Goal: Task Accomplishment & Management: Complete application form

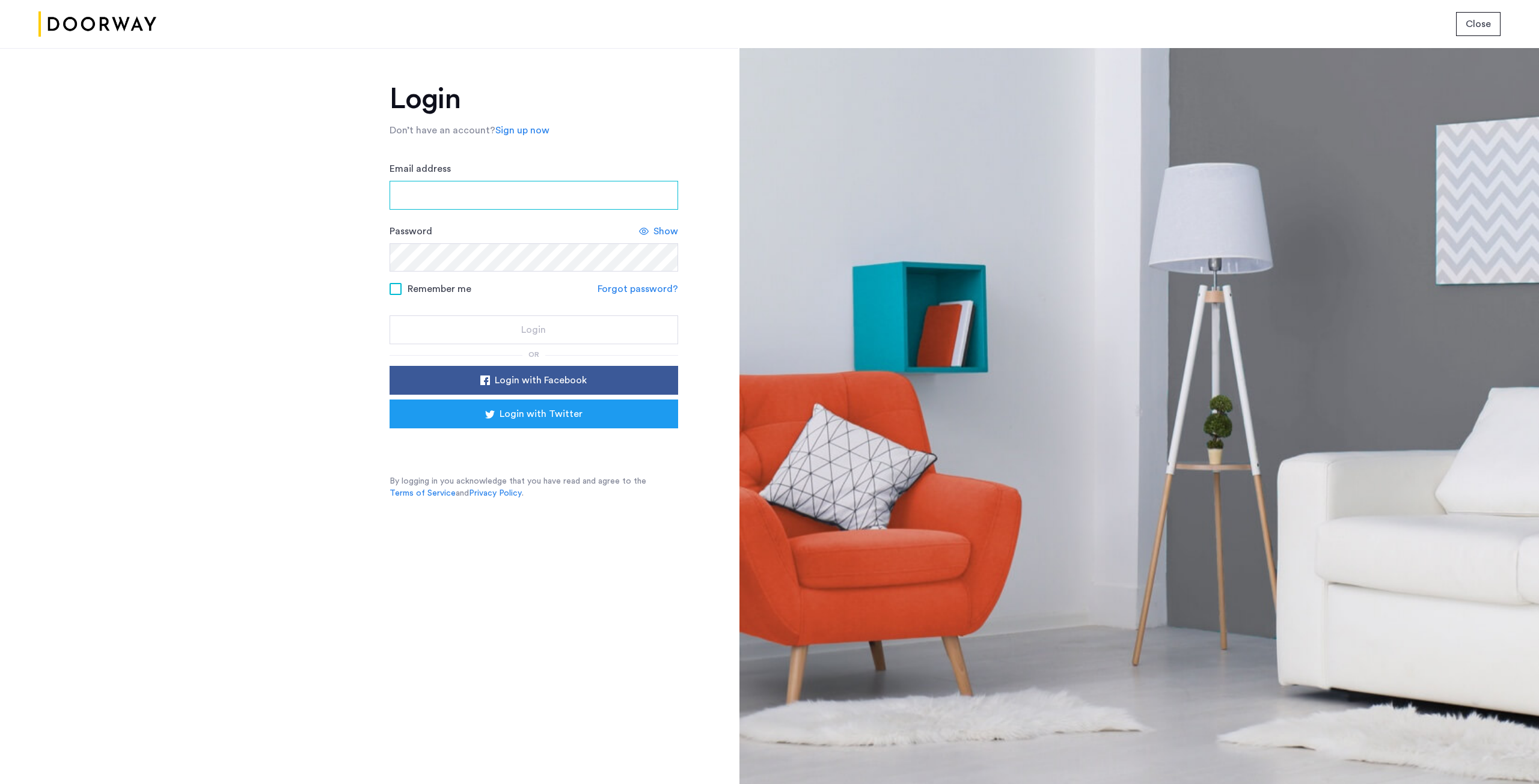
click at [469, 198] on input "Email address" at bounding box center [534, 195] width 289 height 29
type input "**********"
click at [650, 228] on div "Show" at bounding box center [659, 232] width 39 height 14
click at [518, 328] on div "Login" at bounding box center [533, 330] width 269 height 14
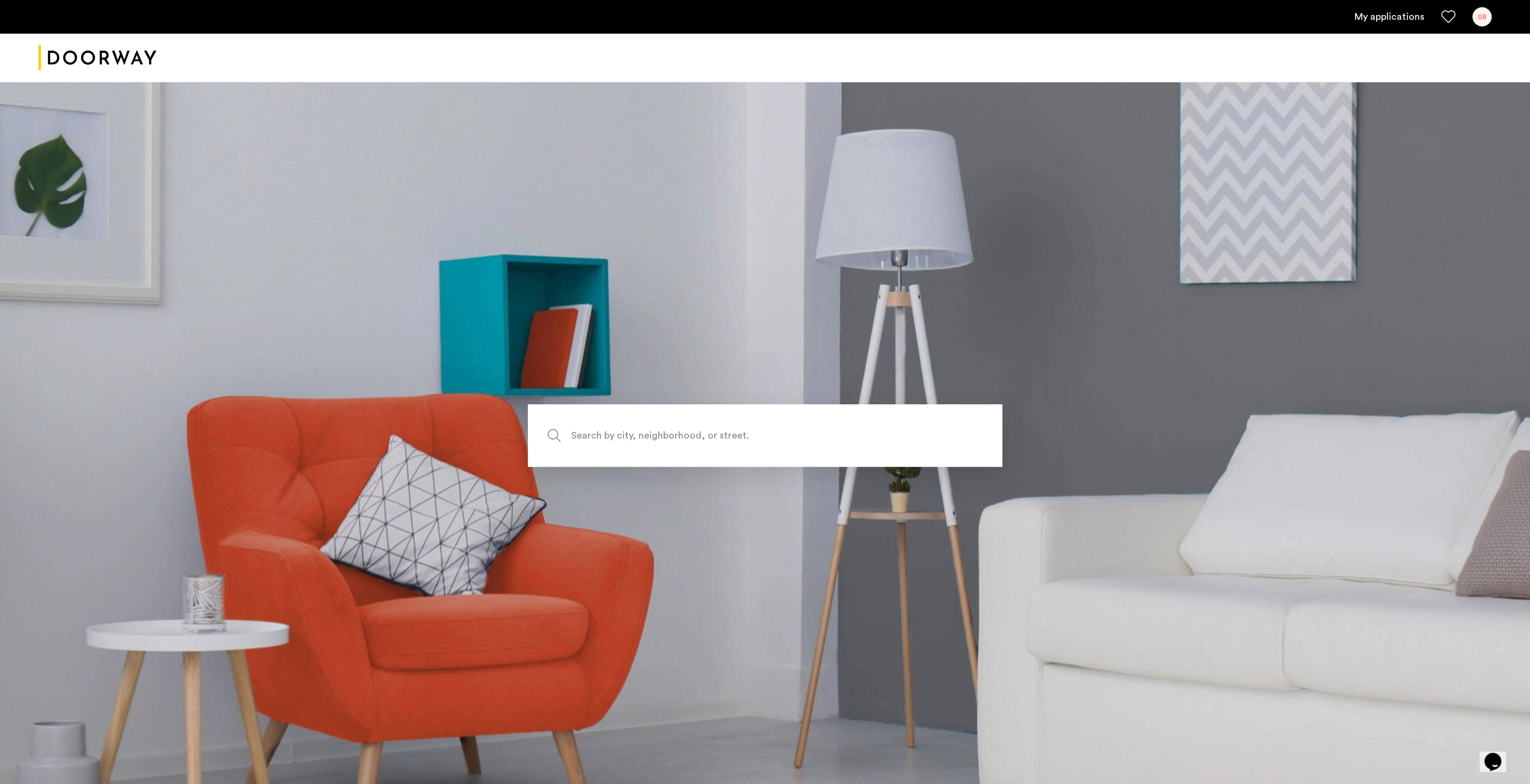
click at [1400, 16] on link "My applications" at bounding box center [1390, 17] width 70 height 14
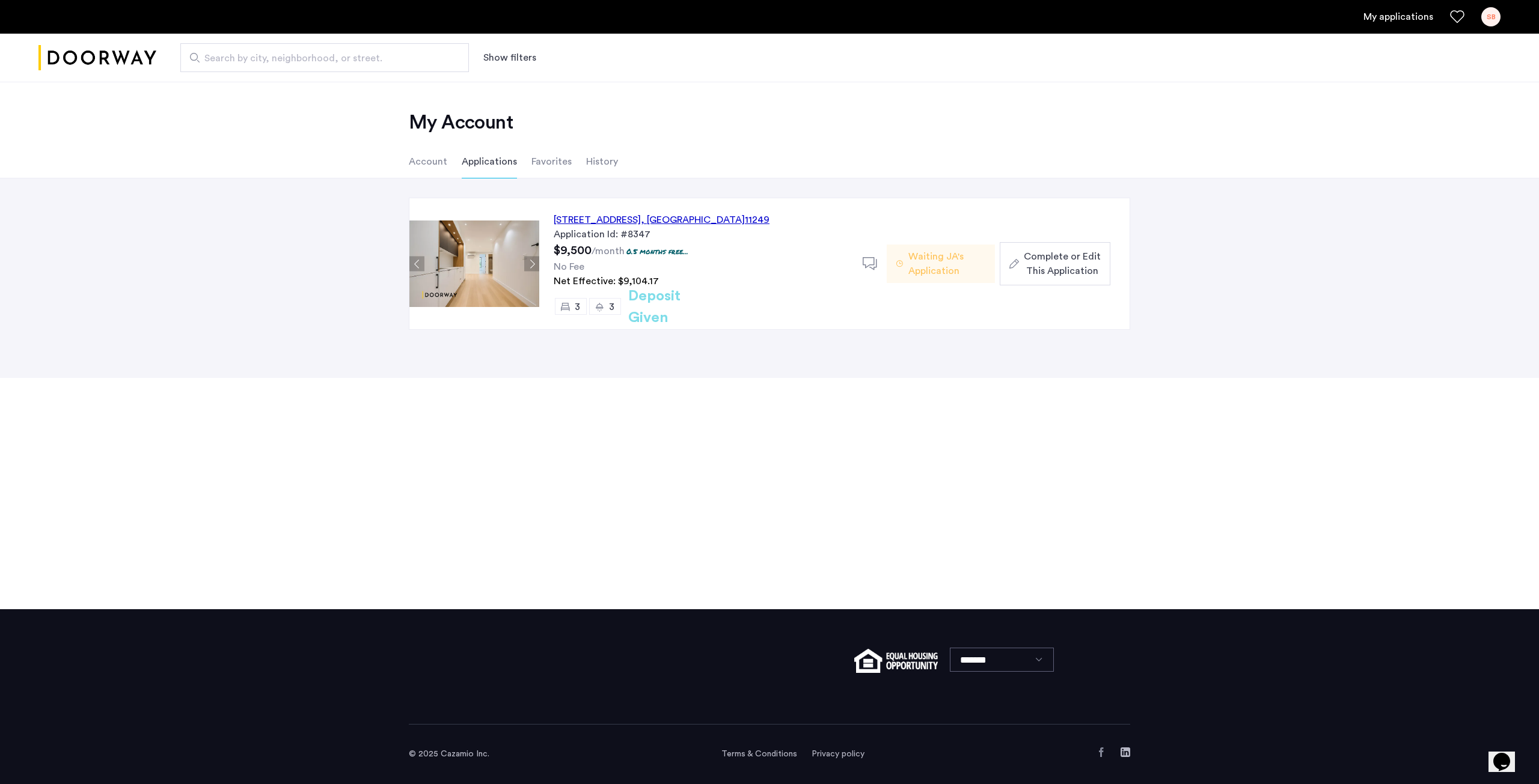
click at [1051, 256] on span "Complete or Edit This Application" at bounding box center [1062, 264] width 77 height 29
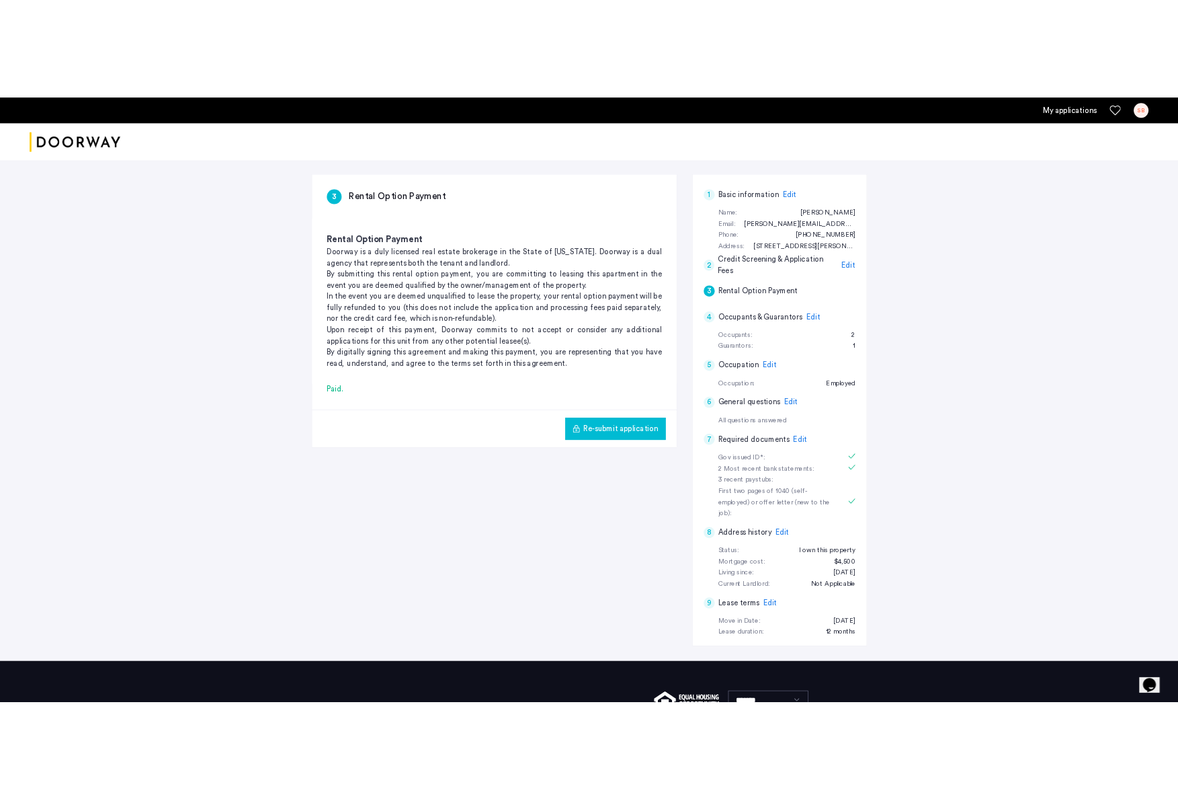
scroll to position [188, 0]
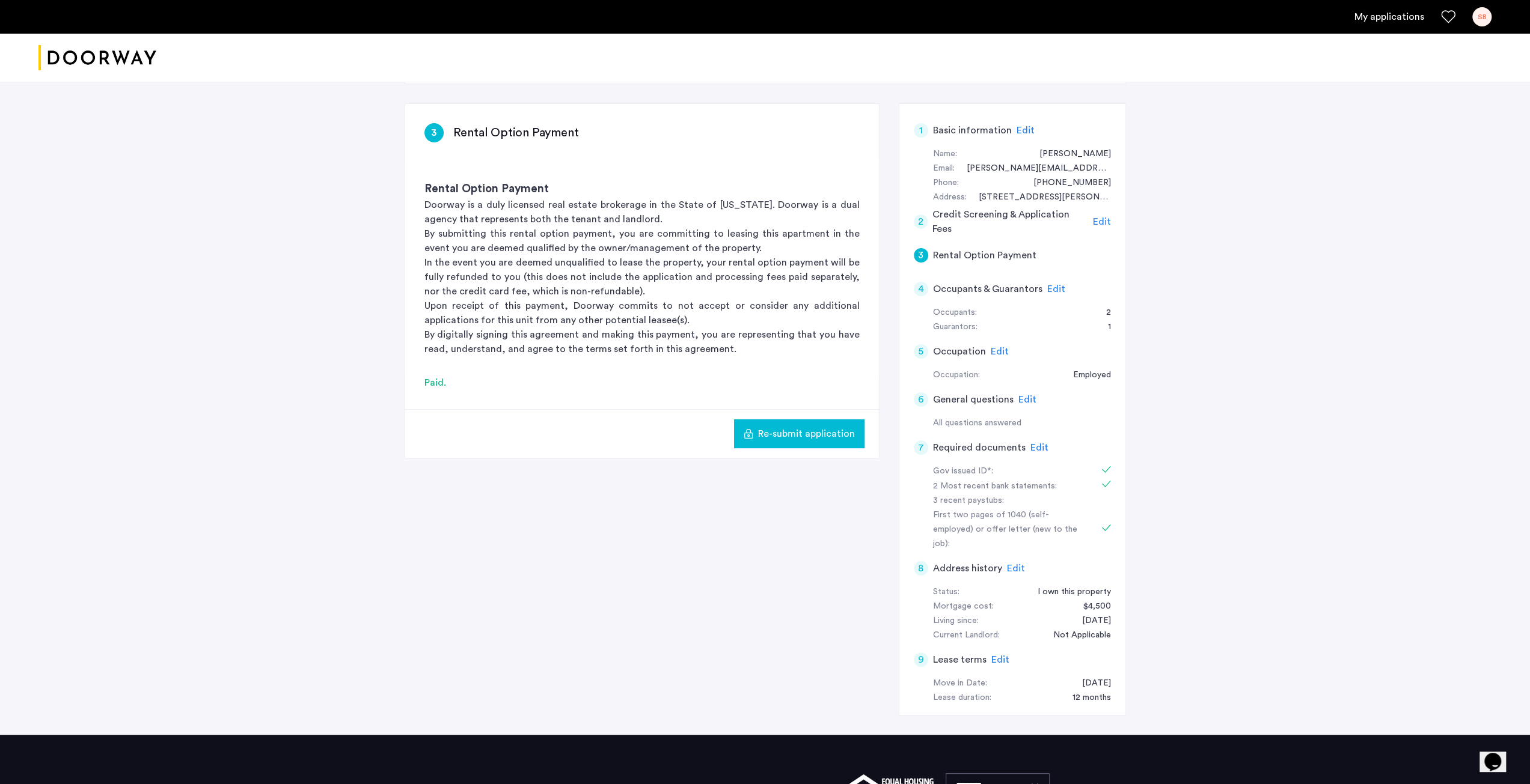
click at [1035, 449] on span "Edit" at bounding box center [1039, 447] width 18 height 10
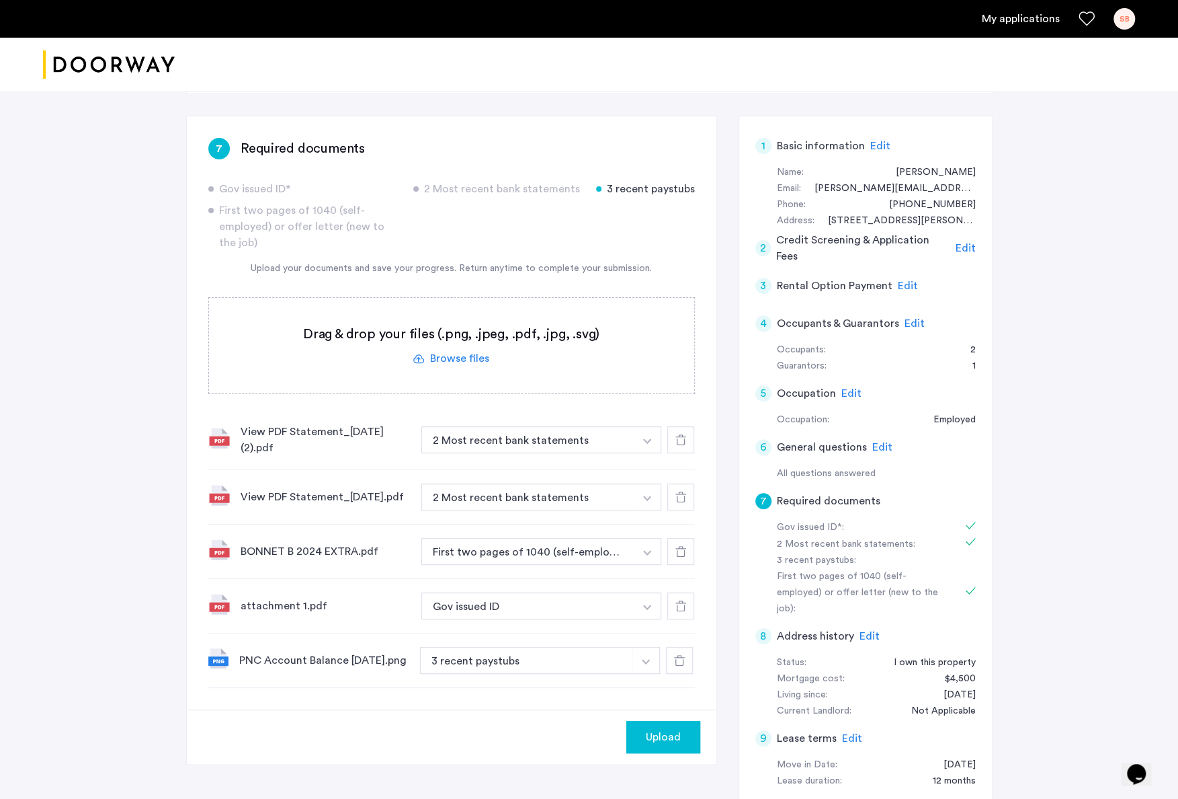
click at [645, 444] on img "button" at bounding box center [647, 440] width 8 height 5
click at [505, 693] on input at bounding box center [541, 688] width 240 height 24
type input "**********"
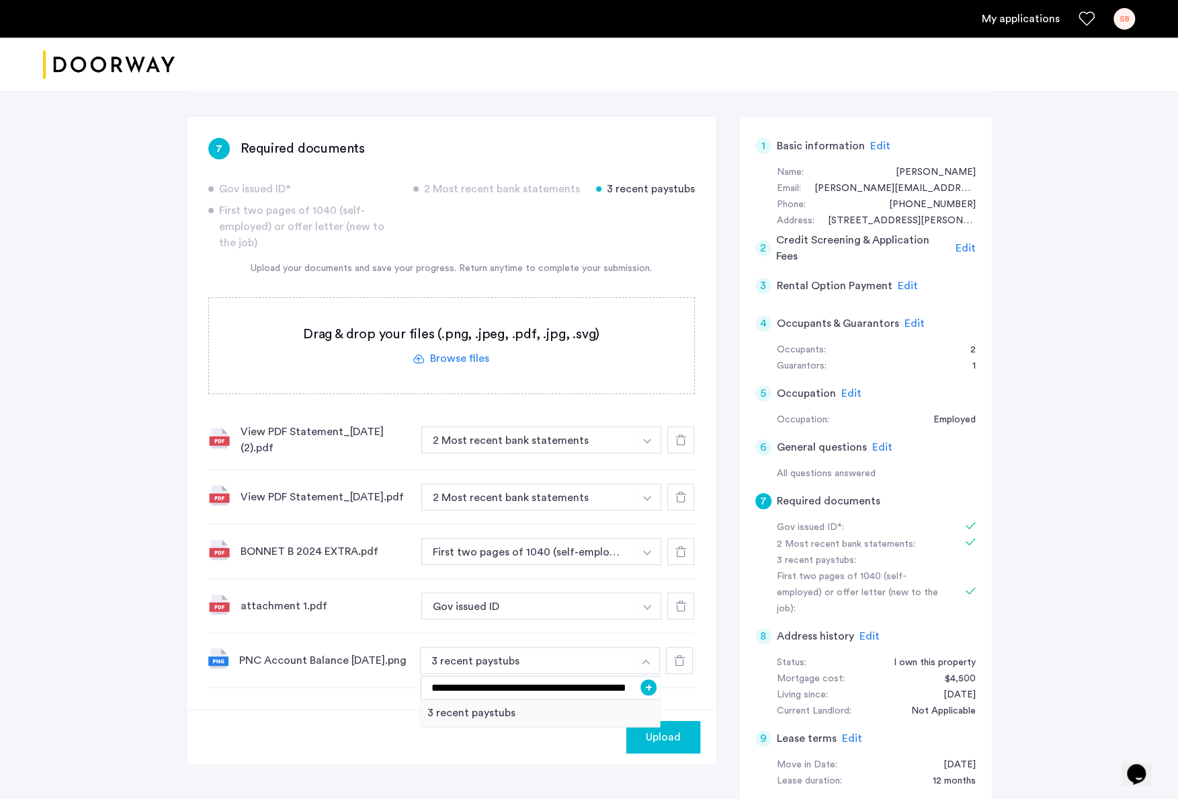
click at [653, 692] on button "+" at bounding box center [649, 687] width 16 height 16
click at [652, 743] on span "Upload" at bounding box center [663, 737] width 35 height 16
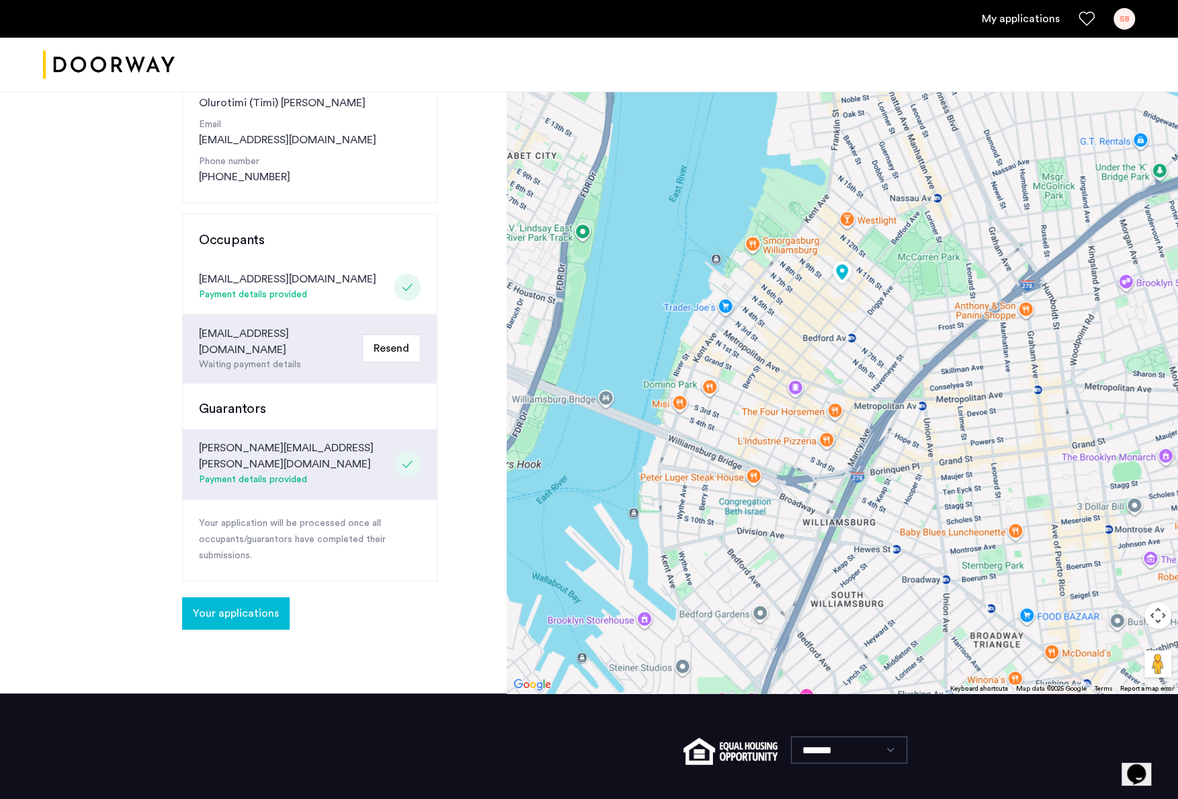
scroll to position [210, 0]
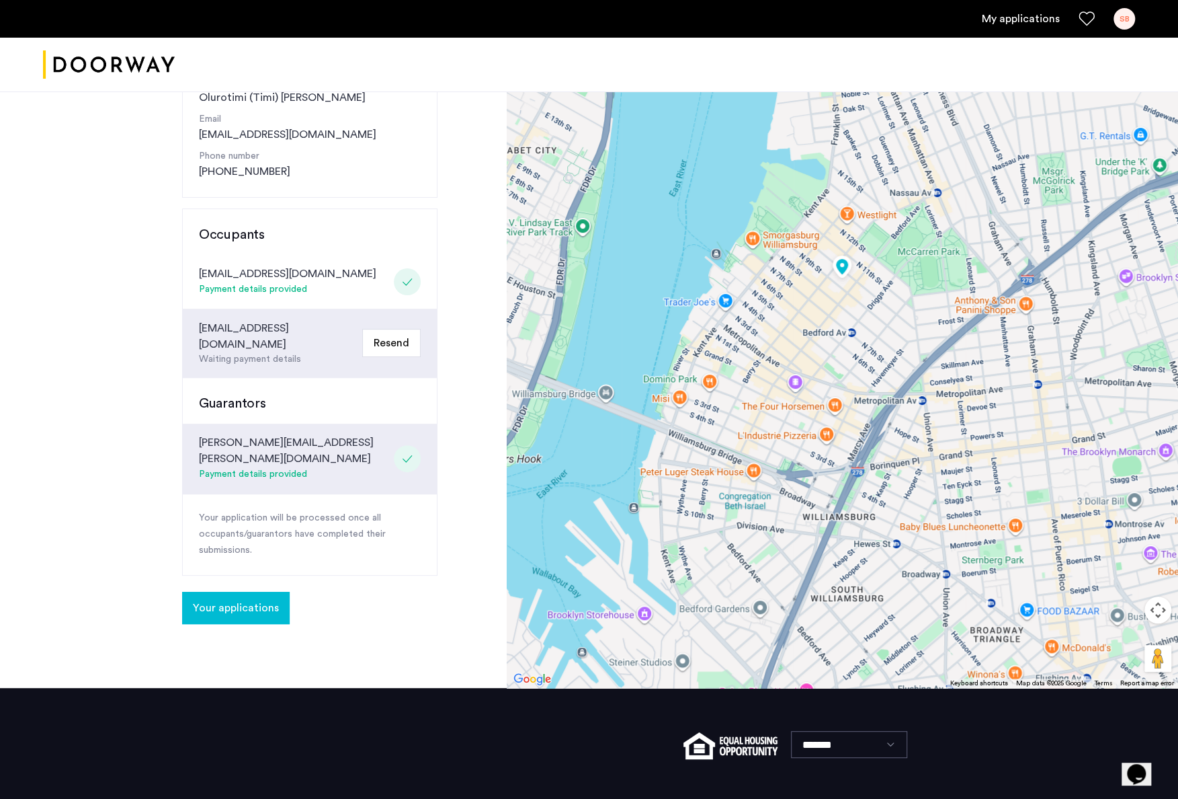
click at [247, 600] on span "Your applications" at bounding box center [236, 608] width 86 height 16
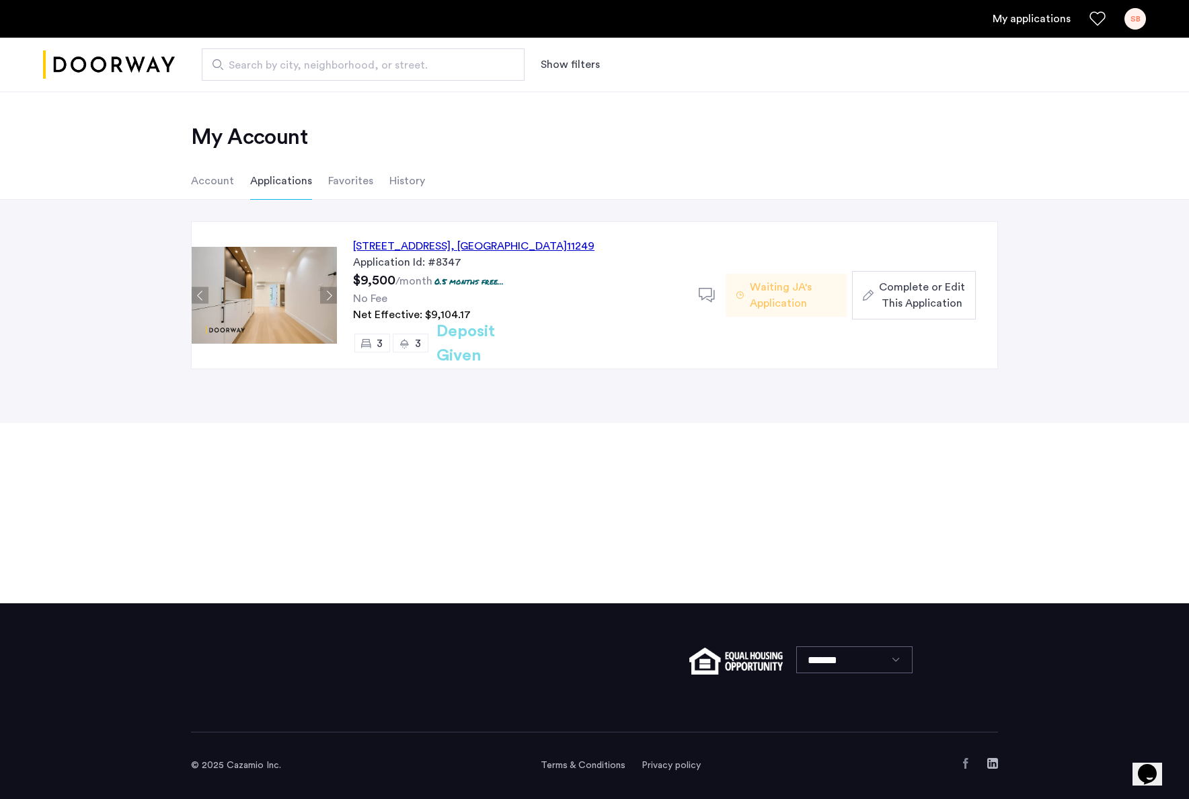
click at [908, 288] on span "Complete or Edit This Application" at bounding box center [922, 295] width 86 height 32
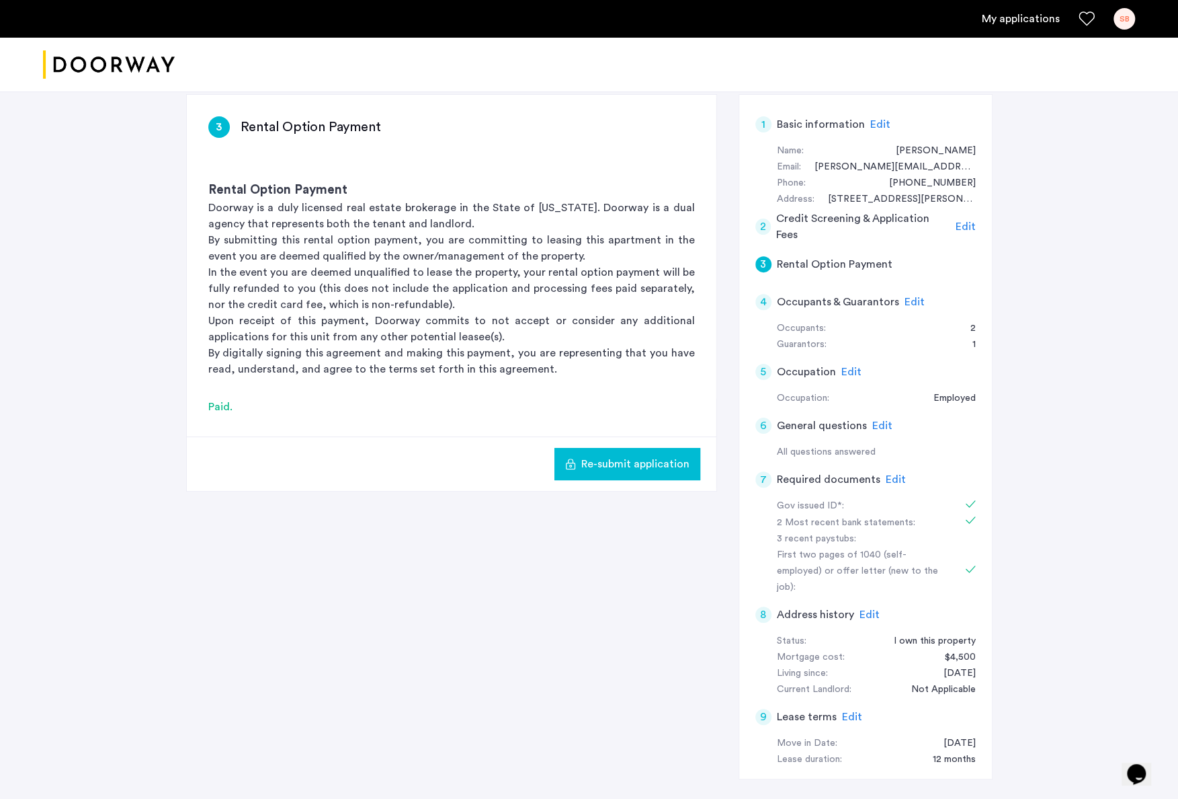
scroll to position [211, 0]
click at [893, 473] on span "Edit" at bounding box center [896, 478] width 20 height 11
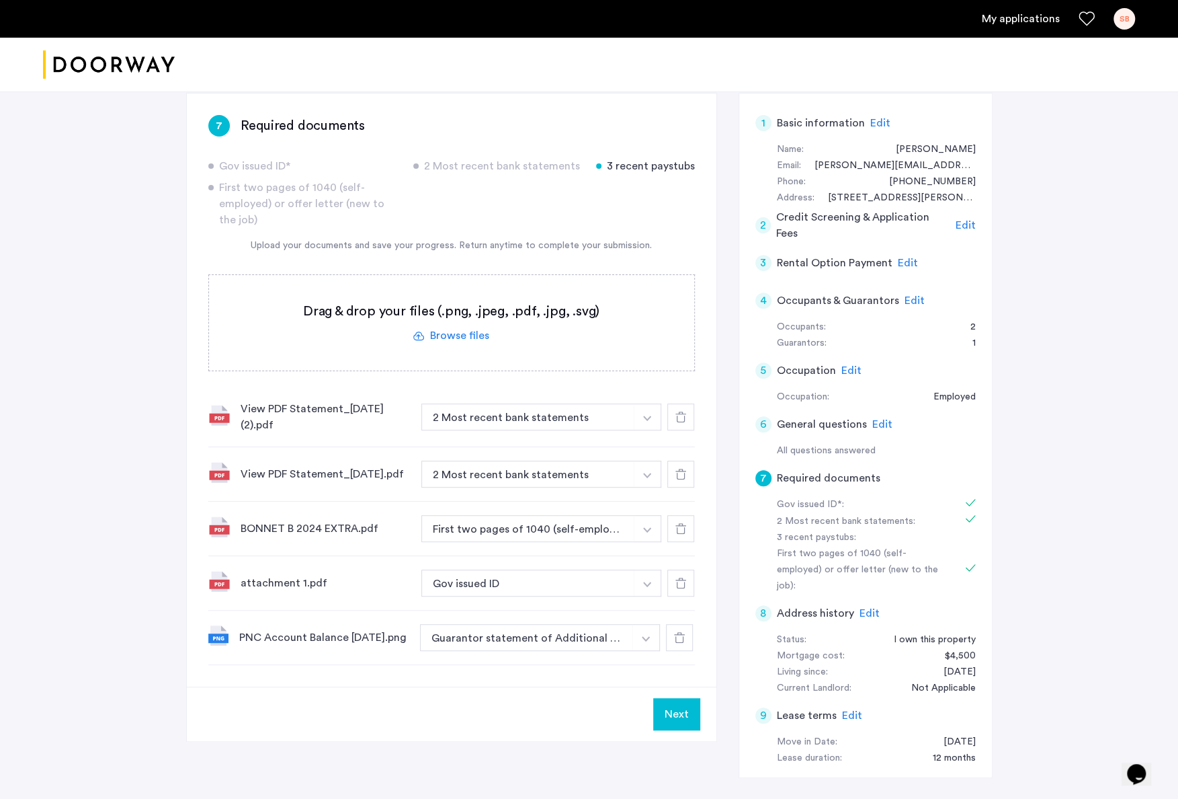
click at [223, 639] on img at bounding box center [218, 635] width 20 height 20
click at [222, 641] on img at bounding box center [218, 635] width 20 height 20
click at [218, 640] on img at bounding box center [218, 635] width 20 height 20
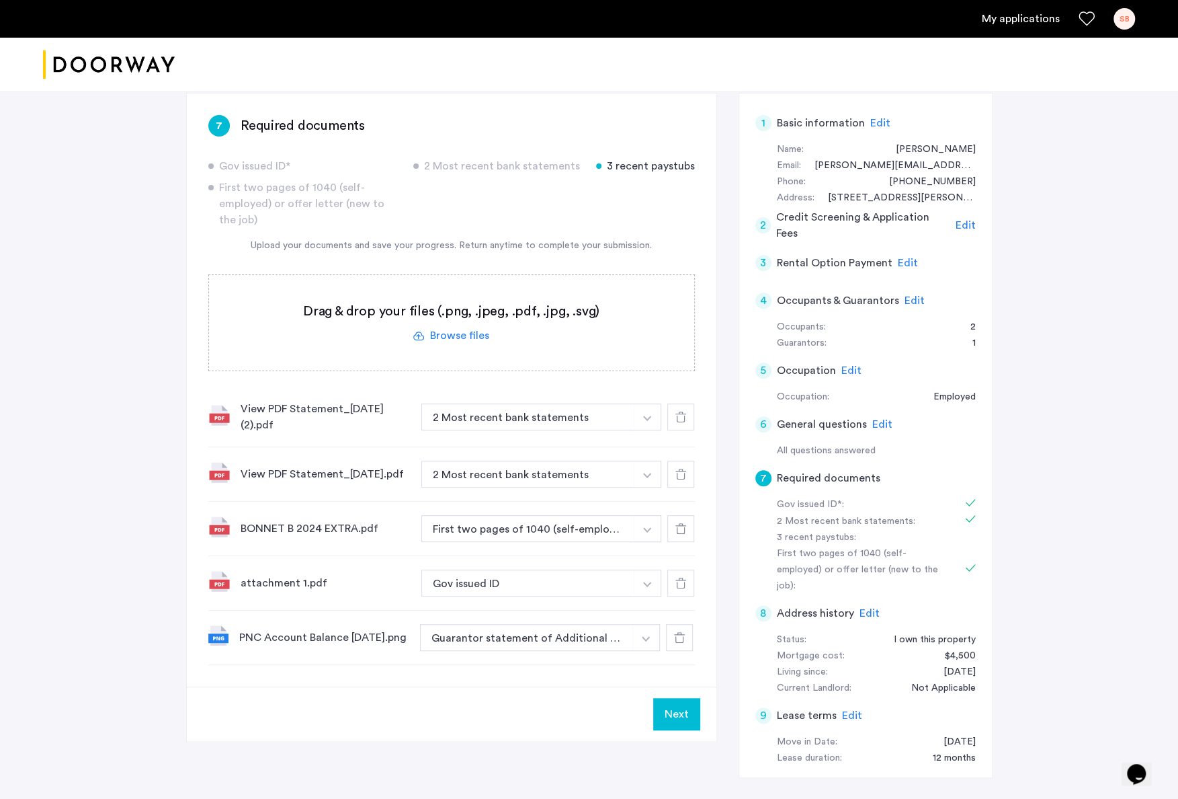
click at [222, 586] on img at bounding box center [219, 581] width 22 height 22
click at [647, 421] on img "button" at bounding box center [647, 417] width 8 height 5
click at [647, 641] on img "button" at bounding box center [646, 638] width 8 height 5
click at [678, 642] on icon at bounding box center [679, 637] width 11 height 11
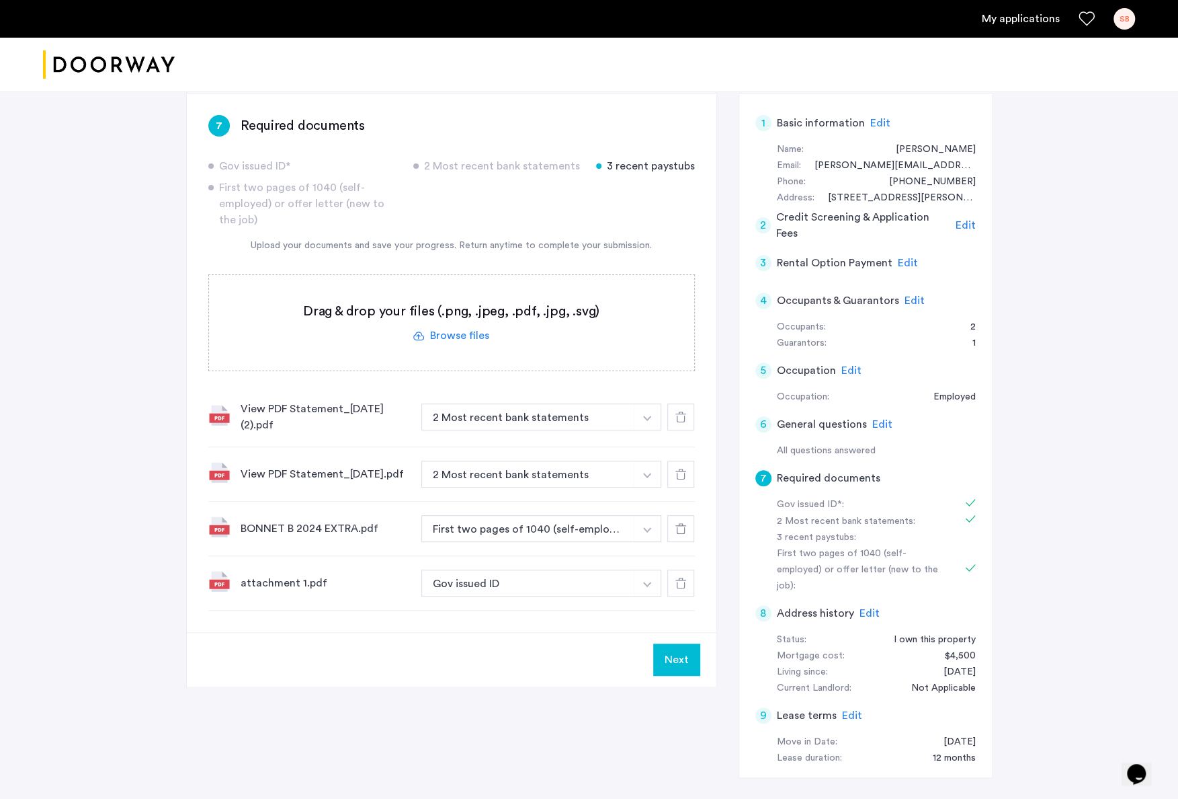
click at [649, 430] on button "button" at bounding box center [648, 416] width 28 height 27
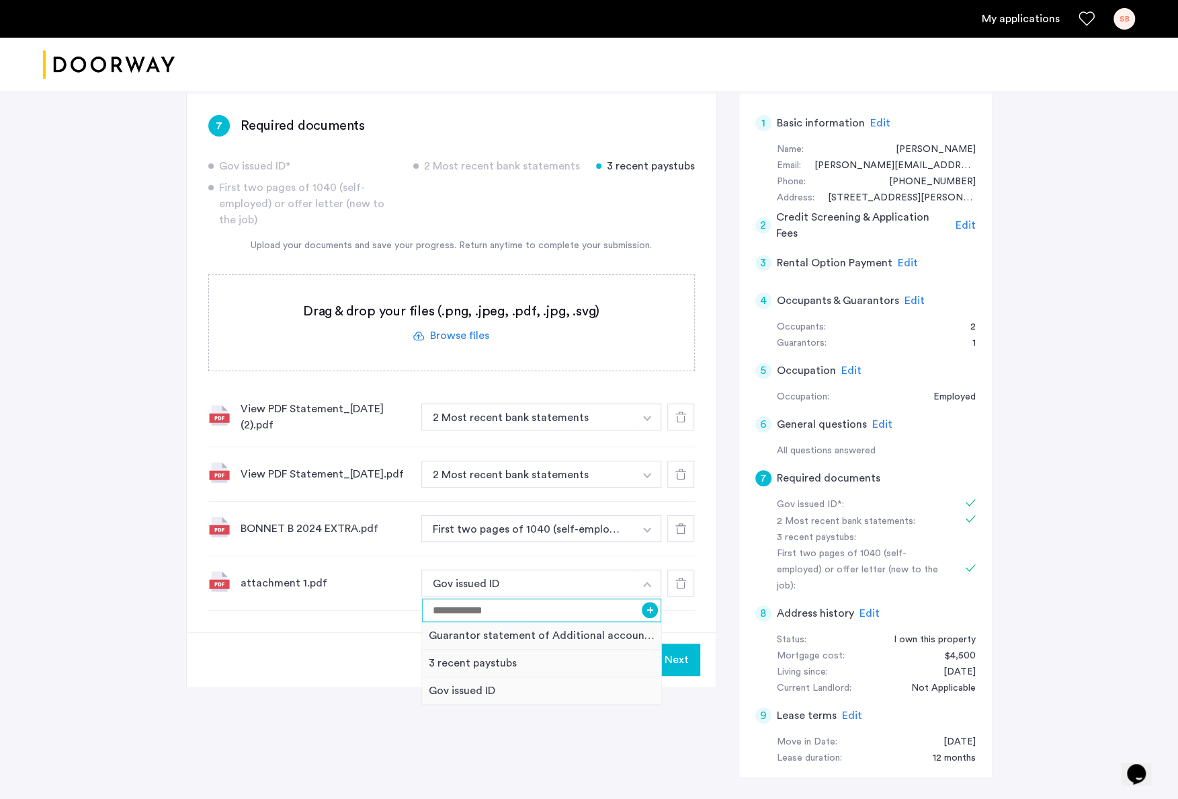
click at [467, 612] on input at bounding box center [542, 610] width 240 height 24
click at [242, 655] on div "Next" at bounding box center [452, 659] width 530 height 54
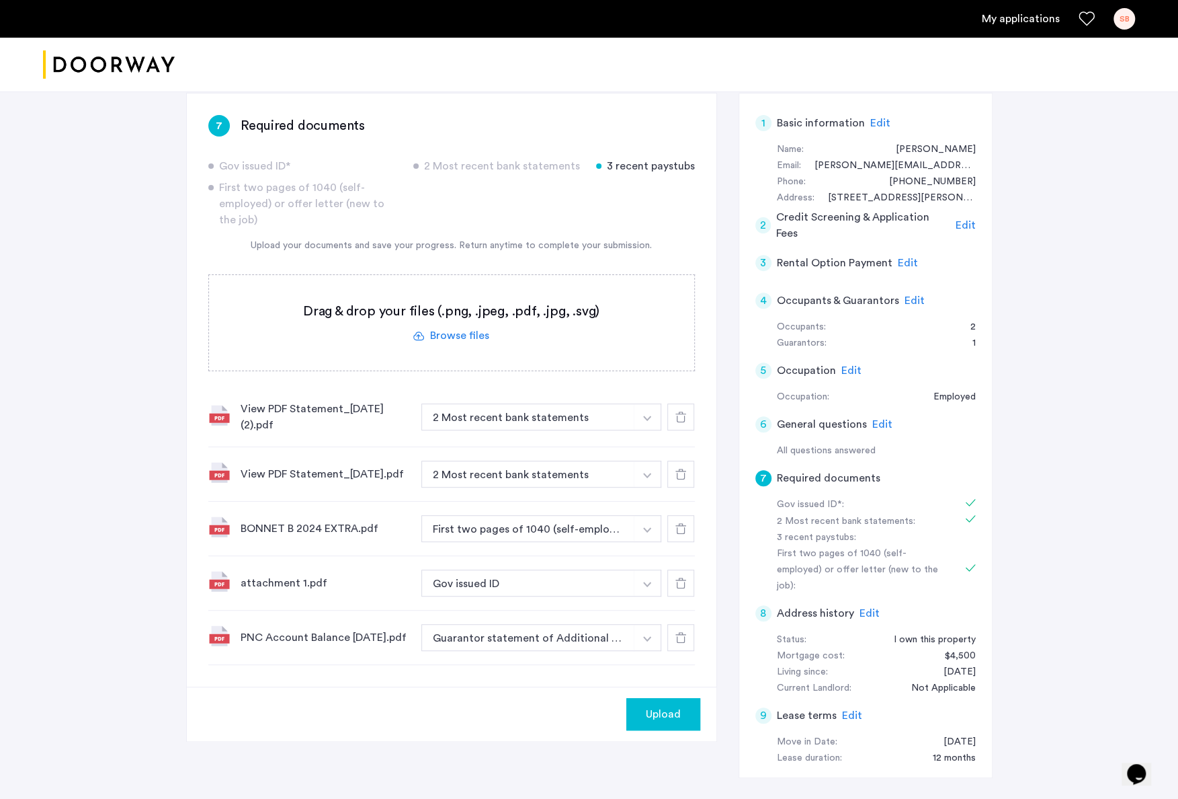
click at [660, 720] on span "Upload" at bounding box center [663, 714] width 35 height 16
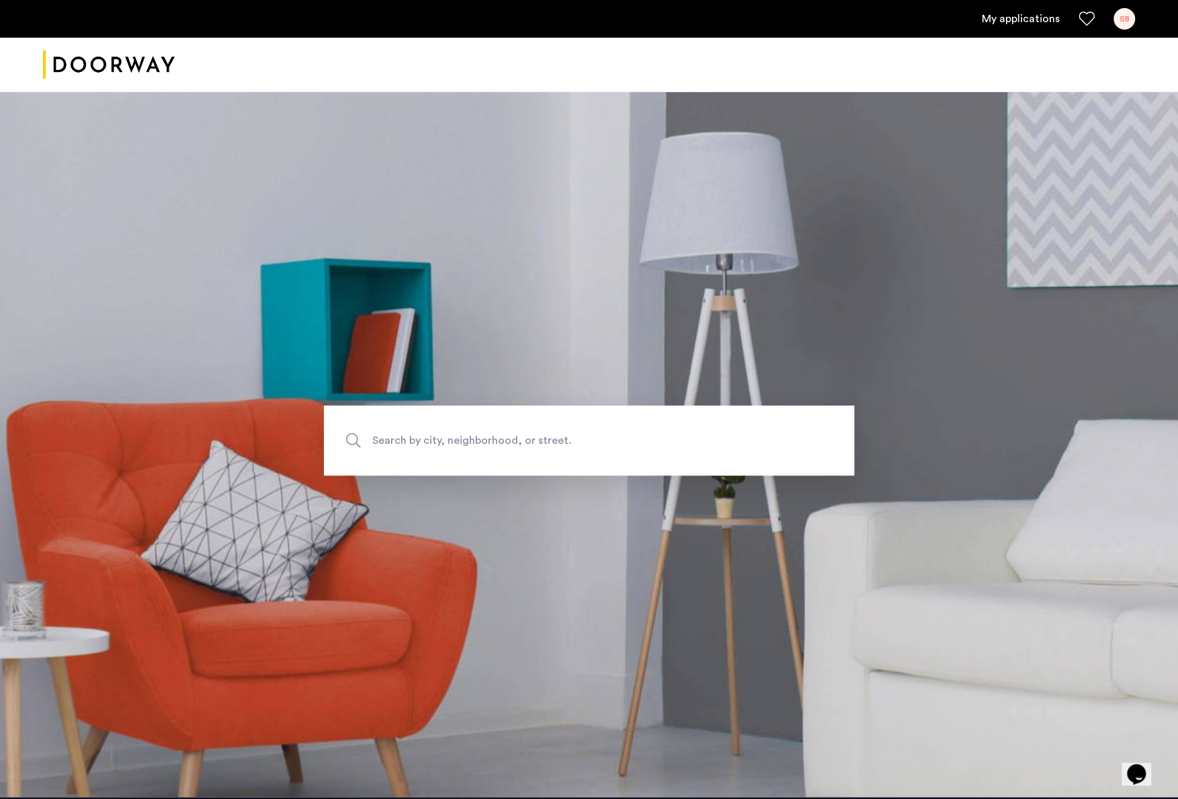
scroll to position [9, 0]
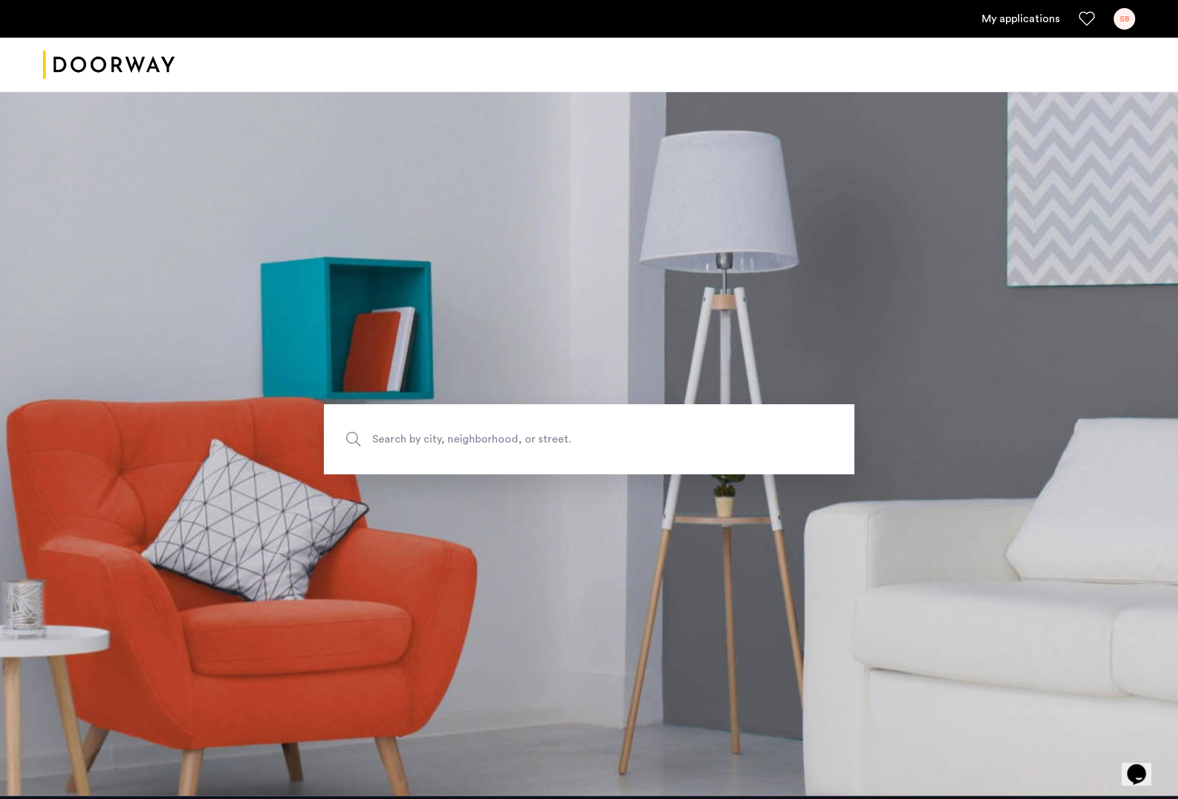
click at [517, 443] on span "Search by city, neighborhood, or street." at bounding box center [557, 439] width 371 height 18
click at [517, 443] on input "Search by city, neighborhood, or street." at bounding box center [589, 439] width 530 height 70
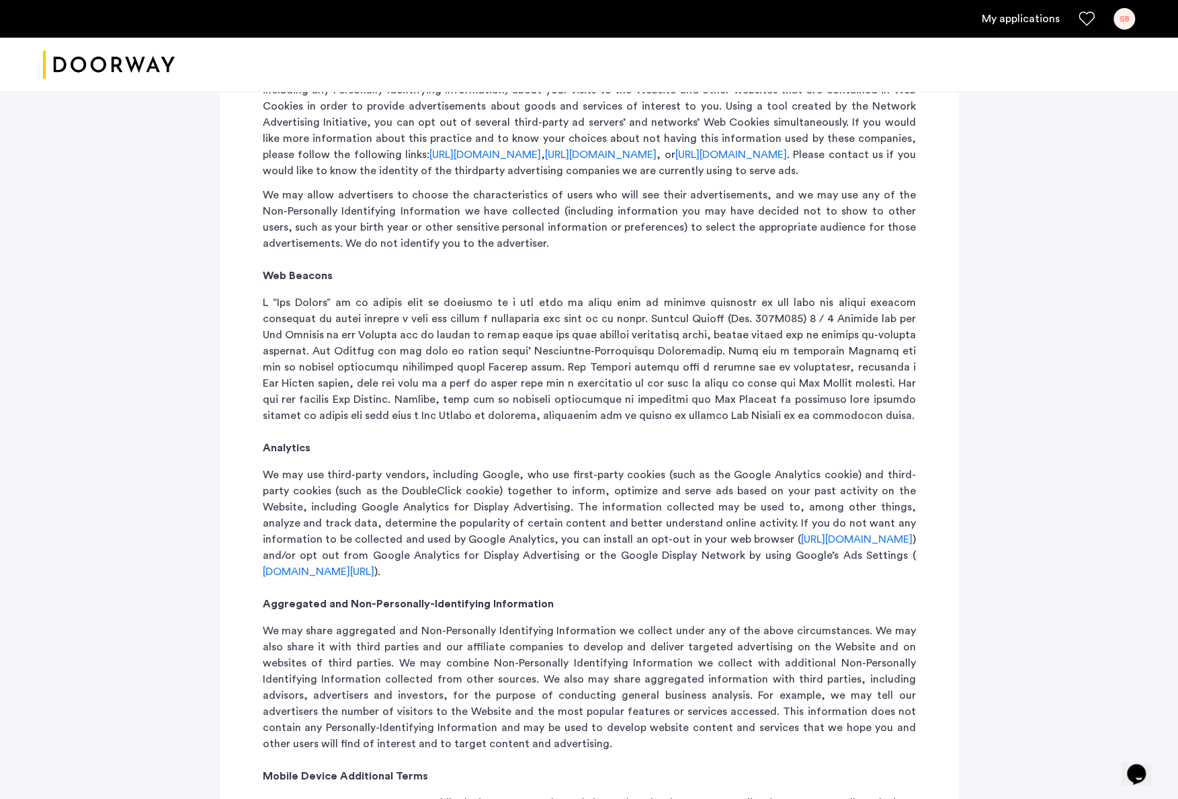
scroll to position [1166, 0]
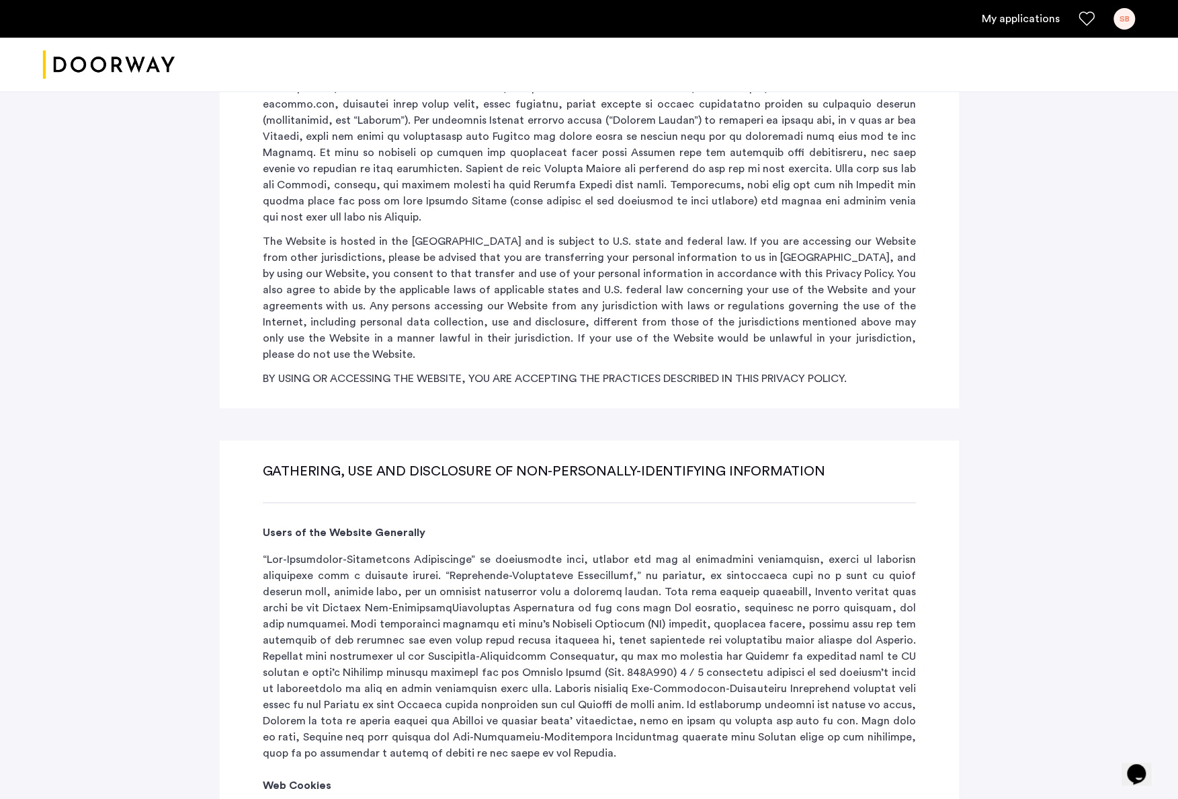
scroll to position [0, 0]
